Goal: Task Accomplishment & Management: Complete application form

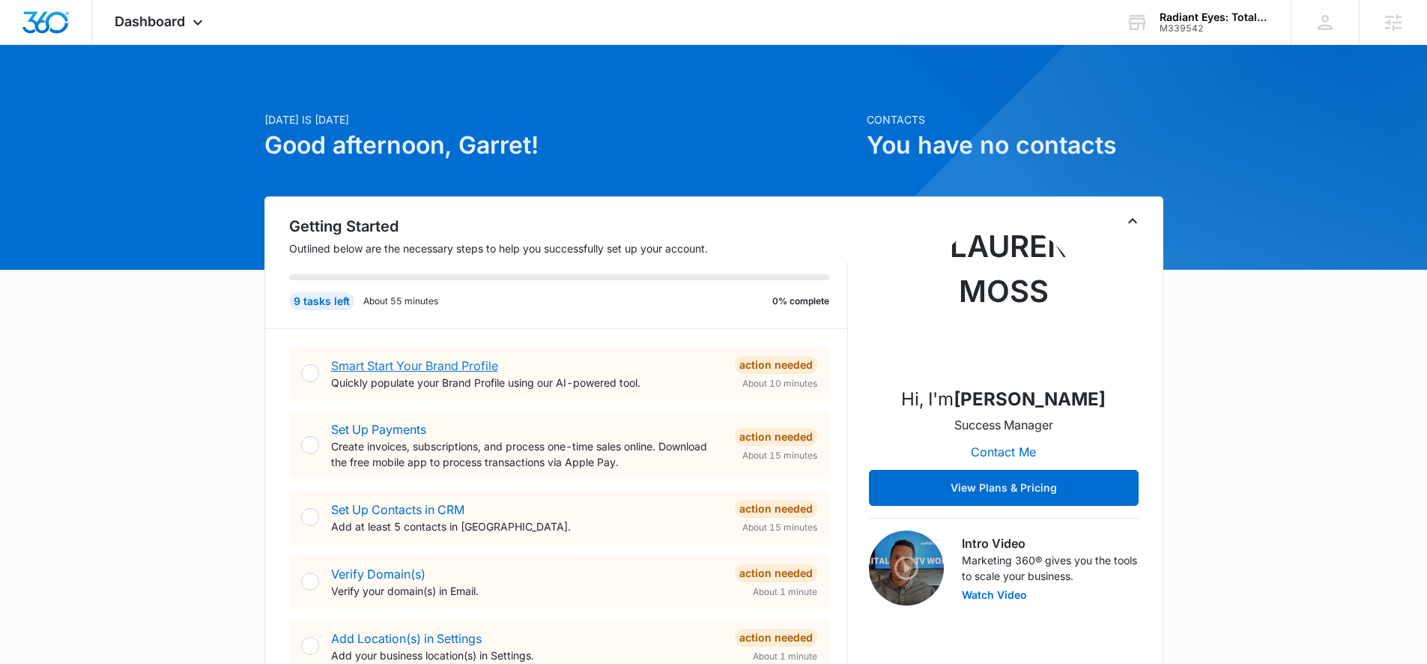
click at [478, 364] on link "Smart Start Your Brand Profile" at bounding box center [414, 365] width 167 height 15
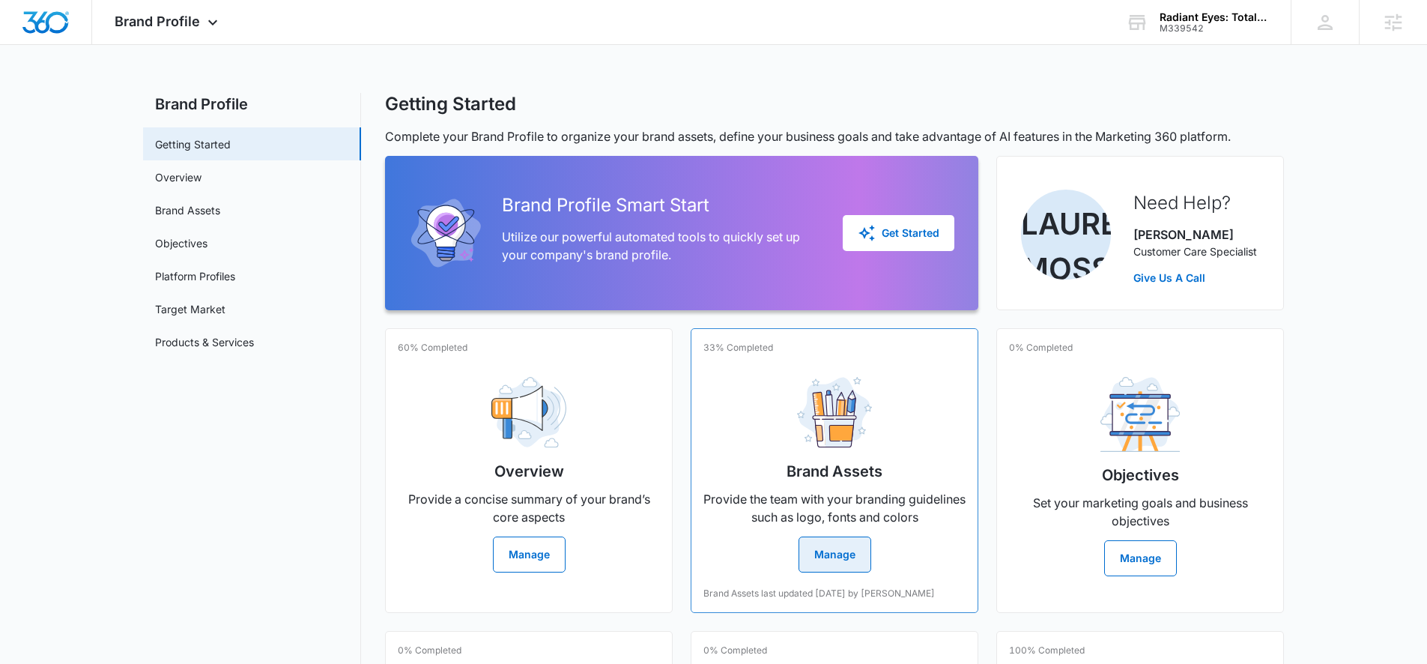
click at [861, 559] on button "Manage" at bounding box center [835, 554] width 73 height 36
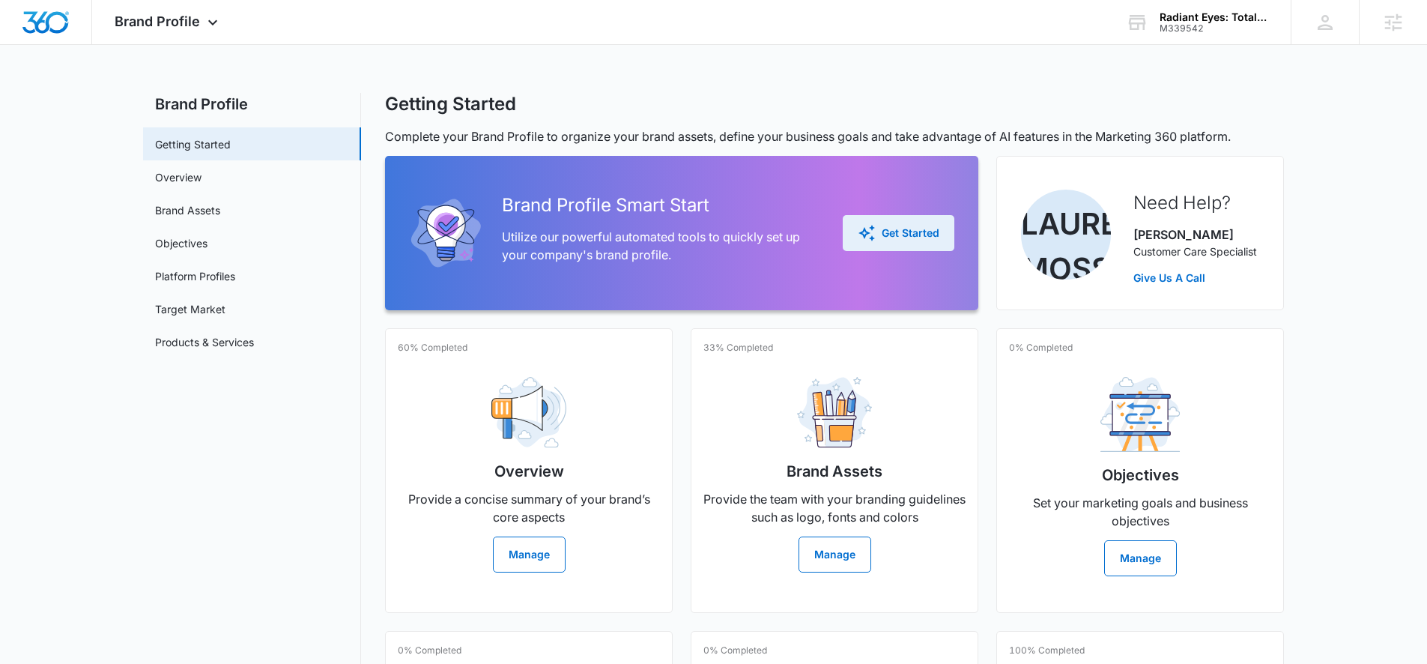
click at [912, 239] on div "Get Started" at bounding box center [899, 233] width 82 height 18
click at [539, 557] on button "Manage" at bounding box center [529, 554] width 73 height 36
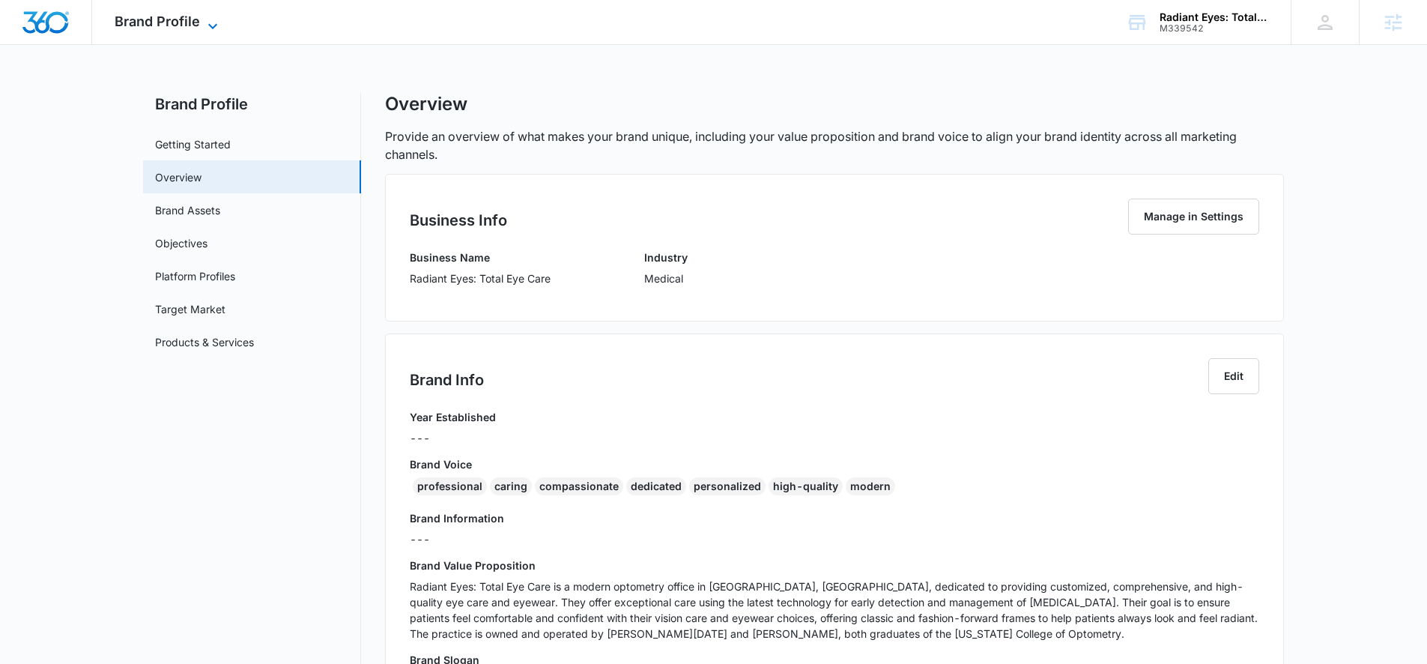
click at [181, 19] on span "Brand Profile" at bounding box center [157, 21] width 85 height 16
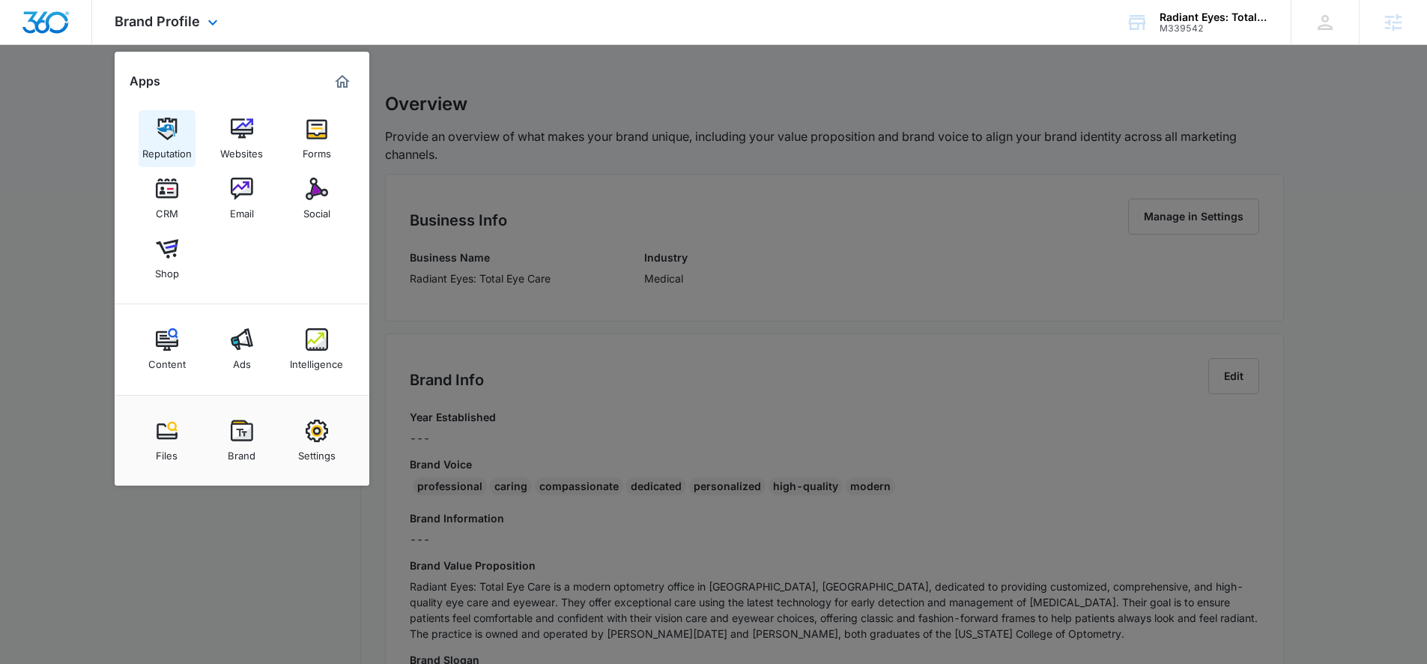
click at [160, 121] on img at bounding box center [167, 129] width 22 height 22
